Goal: Information Seeking & Learning: Learn about a topic

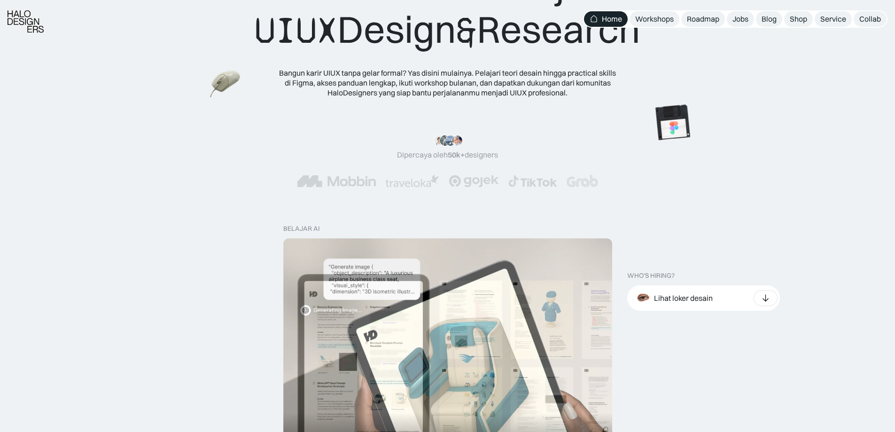
scroll to position [94, 0]
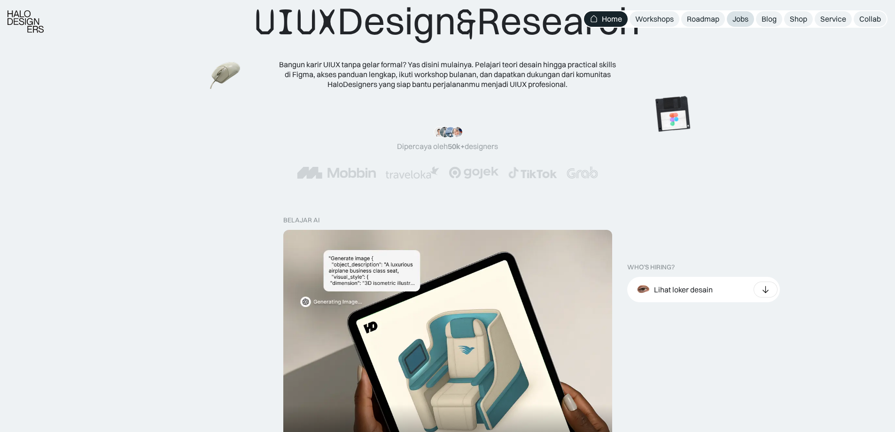
click at [745, 21] on div "Jobs" at bounding box center [740, 19] width 16 height 10
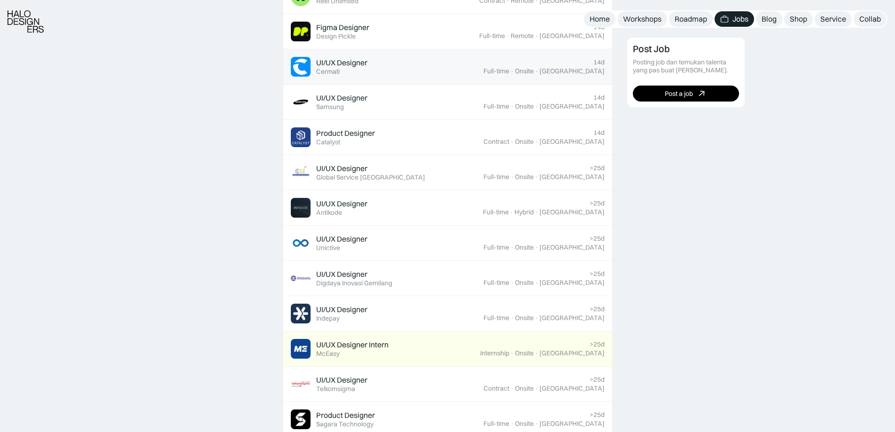
scroll to position [470, 0]
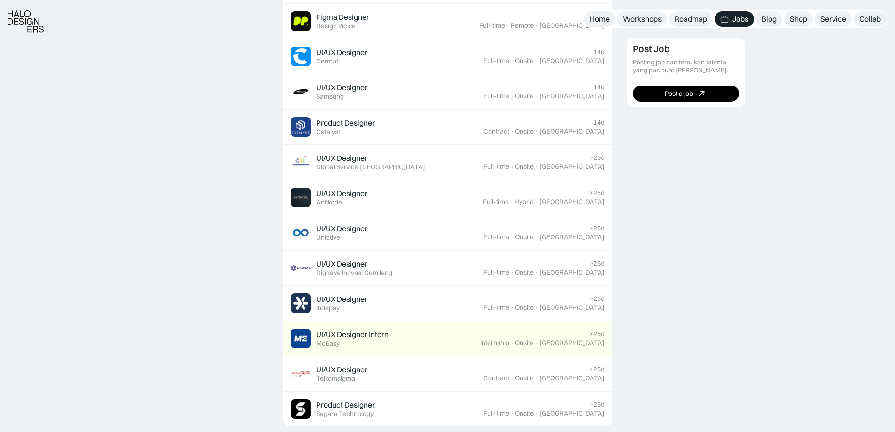
click at [687, 348] on div "Post Job Posting job dan temukan talenta yang pas buat timmu. Post a job" at bounding box center [757, 317] width 261 height 1034
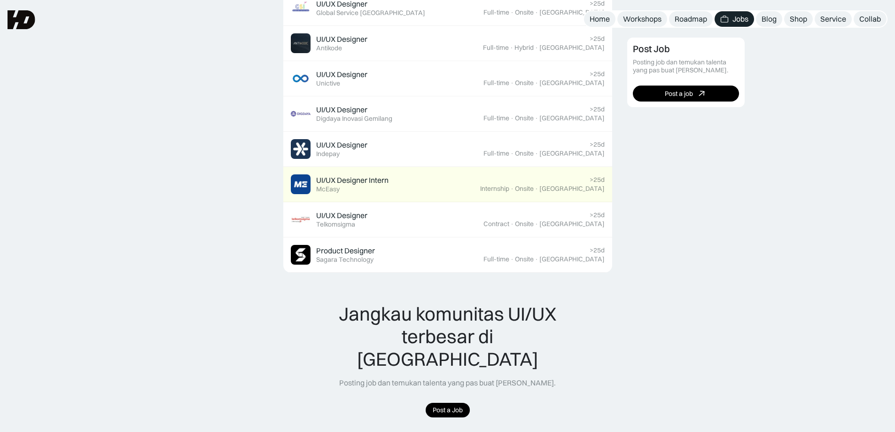
scroll to position [611, 0]
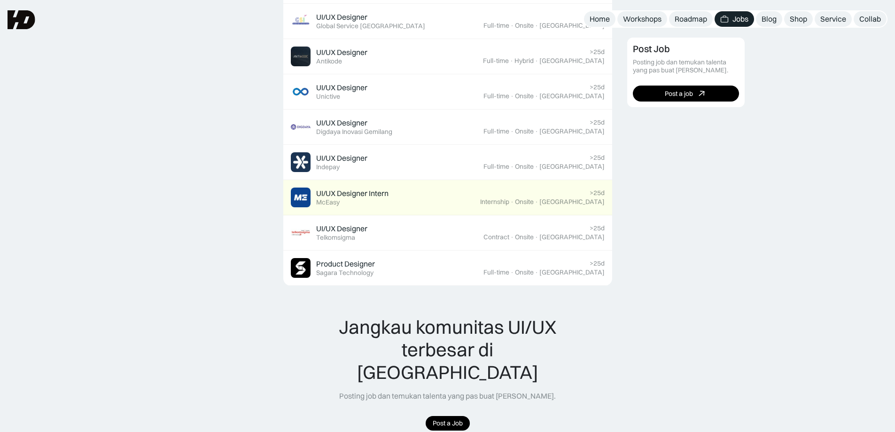
click at [203, 300] on div "Featured 3D & Motion Graphic Designer Featured KonaKorp >25d Full-time · Onsite…" at bounding box center [447, 179] width 895 height 1106
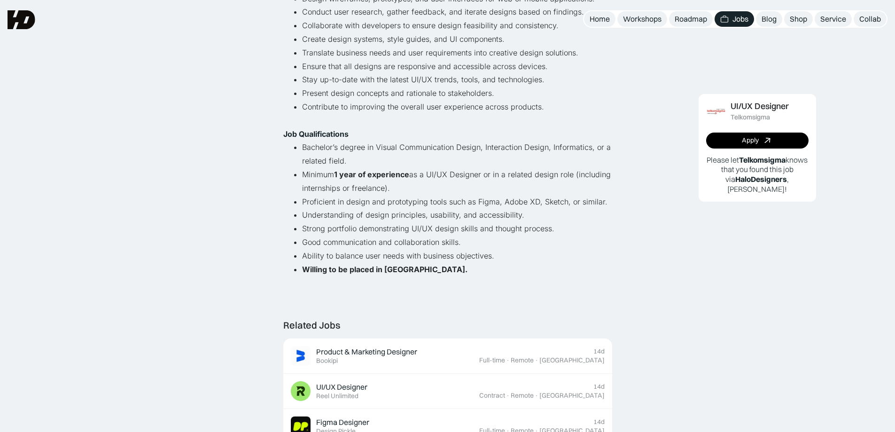
scroll to position [235, 0]
